Goal: Transaction & Acquisition: Subscribe to service/newsletter

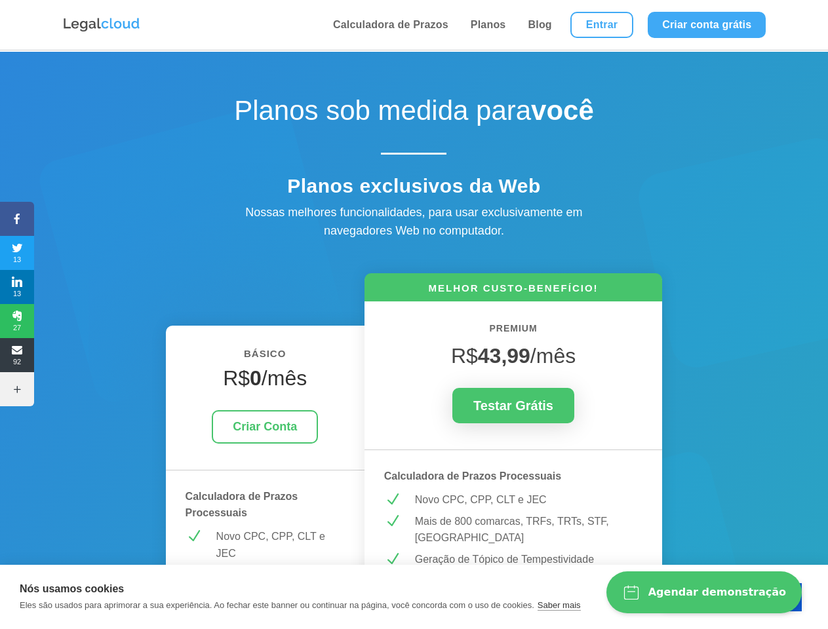
click at [17, 219] on icon at bounding box center [17, 219] width 34 height 10
click at [17, 253] on span "13" at bounding box center [17, 253] width 34 height 21
click at [17, 287] on span "13" at bounding box center [17, 287] width 34 height 21
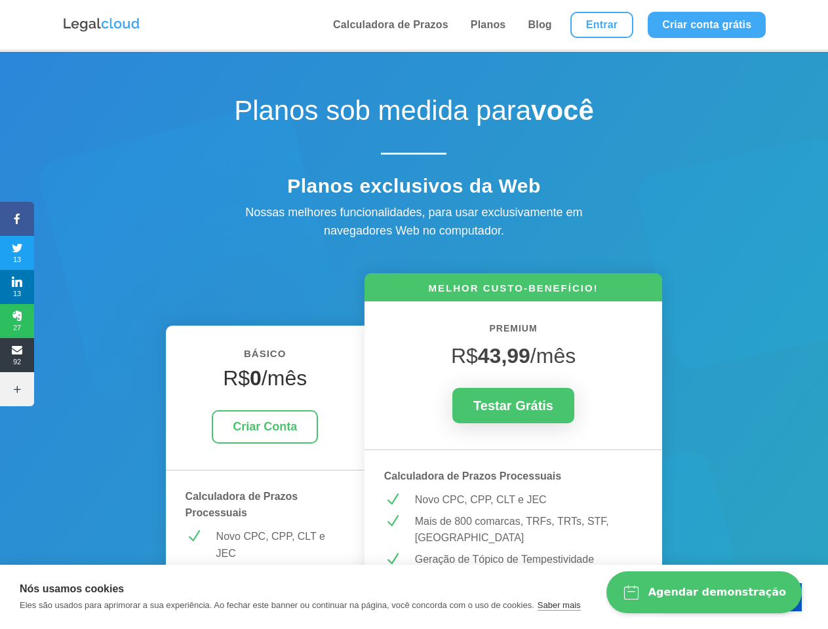
click at [17, 321] on span "27" at bounding box center [17, 321] width 34 height 21
click at [17, 355] on span "92" at bounding box center [17, 355] width 34 height 21
click at [17, 389] on icon at bounding box center [17, 389] width 34 height 10
